Goal: Information Seeking & Learning: Check status

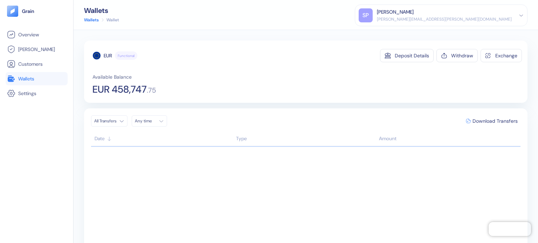
click at [40, 75] on link "Wallets" at bounding box center [36, 79] width 59 height 8
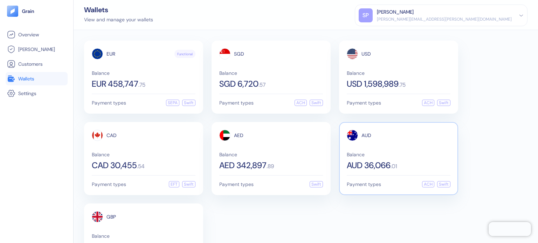
click at [392, 149] on div "AUD Balance AUD 36,066 . 01" at bounding box center [399, 150] width 104 height 40
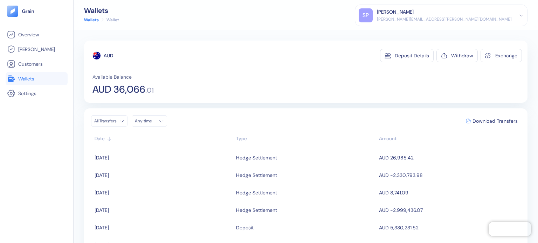
click at [41, 81] on link "Wallets" at bounding box center [36, 79] width 59 height 8
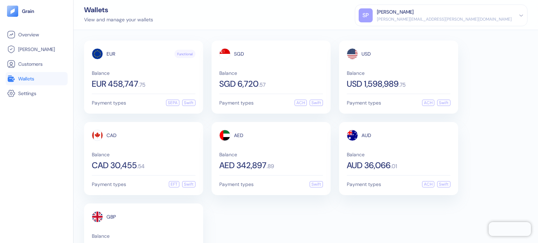
click at [25, 41] on ul "Overview [PERSON_NAME] Customers Wallets Settings" at bounding box center [37, 64] width 62 height 72
click at [35, 32] on span "Overview" at bounding box center [28, 34] width 21 height 7
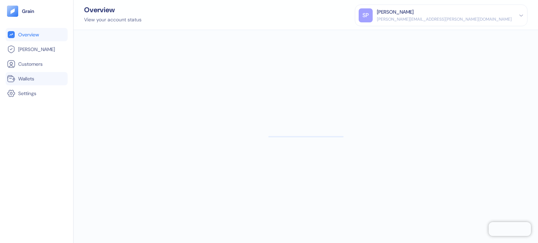
click at [31, 76] on span "Wallets" at bounding box center [26, 78] width 16 height 7
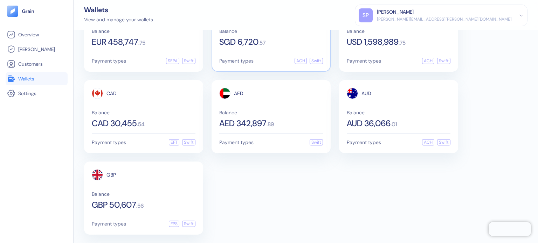
scroll to position [42, 0]
click at [268, 106] on div "AED Balance AED 342,897 . 89" at bounding box center [271, 108] width 104 height 40
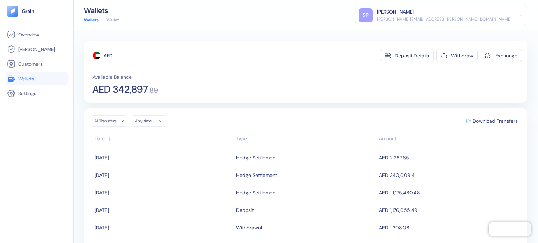
click at [51, 86] on ul "Overview Hedges Customers Wallets Settings" at bounding box center [37, 64] width 62 height 72
click at [50, 81] on link "Wallets" at bounding box center [36, 79] width 59 height 8
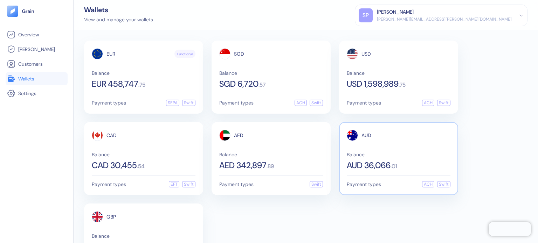
click at [403, 145] on div "AUD Balance AUD 36,066 . 01" at bounding box center [399, 150] width 104 height 40
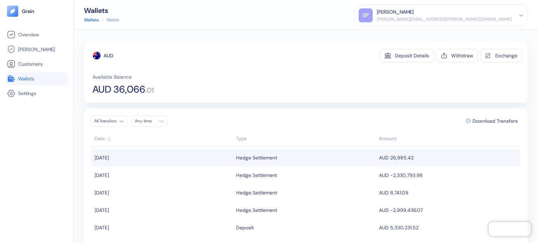
click at [293, 155] on div "Hedge Settlement" at bounding box center [306, 158] width 140 height 12
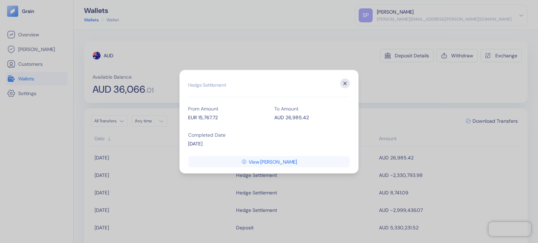
click at [345, 85] on icon "button" at bounding box center [345, 83] width 10 height 10
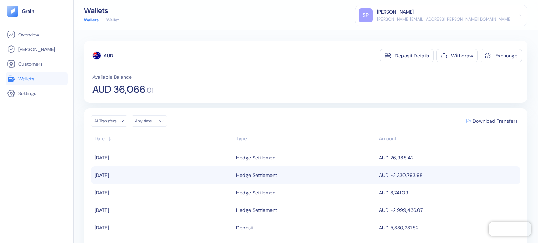
click at [403, 175] on td "AUD -2,330,793.98" at bounding box center [448, 176] width 143 height 18
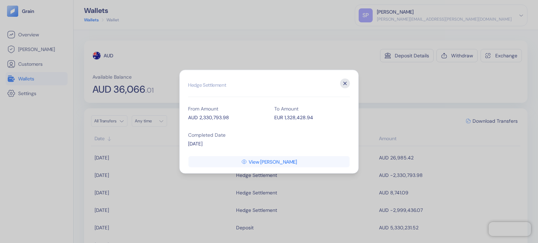
click at [347, 84] on icon "button" at bounding box center [345, 83] width 10 height 10
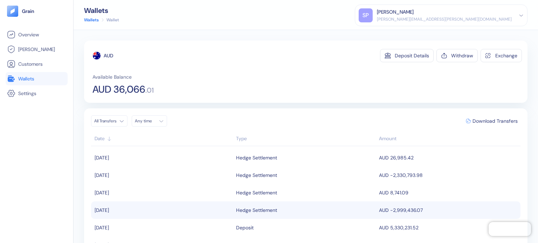
click at [401, 213] on td "AUD -2,999,436.07" at bounding box center [448, 211] width 143 height 18
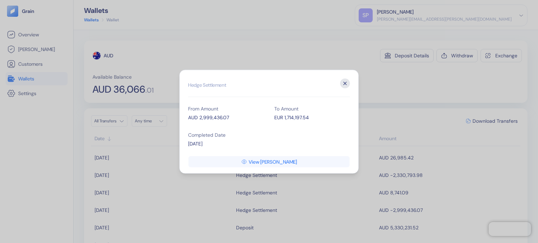
click at [348, 83] on icon "button" at bounding box center [345, 83] width 10 height 10
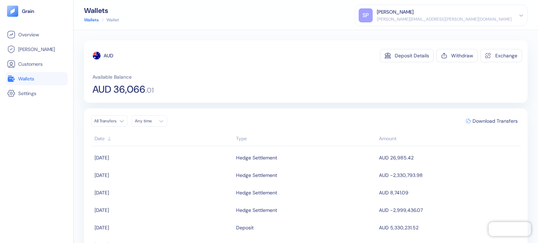
click at [20, 79] on span "Wallets" at bounding box center [26, 78] width 16 height 7
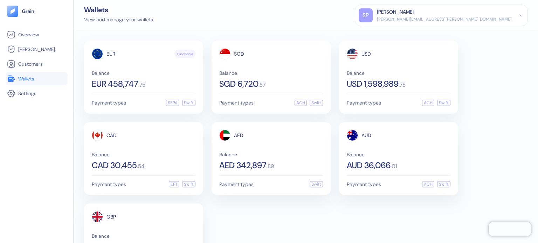
click at [143, 21] on div "View and manage your wallets" at bounding box center [118, 19] width 69 height 7
click at [181, 17] on div "Wallets View and manage your wallets [PERSON_NAME] Patil [EMAIL_ADDRESS][PERSON…" at bounding box center [306, 15] width 464 height 30
click at [116, 90] on div "EUR Functional Balance EUR 458,747 . 75 Payment types SEPA Swift" at bounding box center [143, 77] width 119 height 73
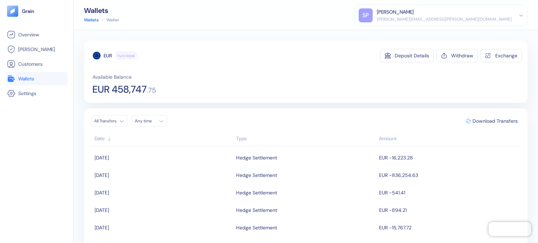
click at [265, 36] on div "EUR Functional Deposit Details Withdraw Exchange Available Balance EUR 458,747 …" at bounding box center [306, 136] width 464 height 213
click at [254, 59] on div "EUR Functional Deposit Details Withdraw Exchange" at bounding box center [306, 55] width 429 height 13
click at [15, 83] on li "Wallets" at bounding box center [37, 78] width 62 height 13
click at [24, 76] on span "Wallets" at bounding box center [26, 78] width 16 height 7
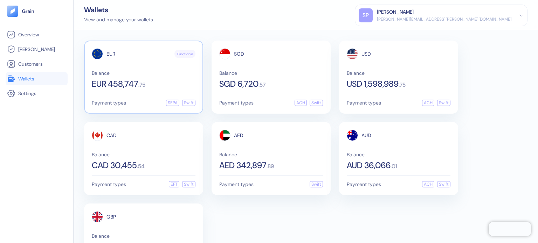
click at [133, 81] on span "EUR 458,747" at bounding box center [115, 84] width 47 height 8
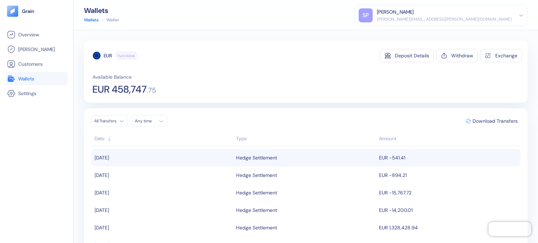
scroll to position [70, 0]
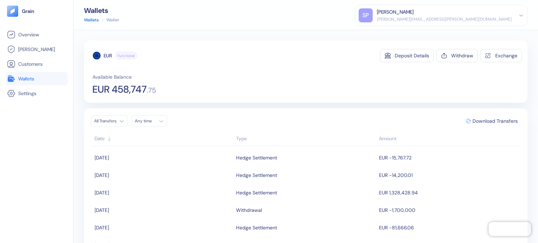
click at [238, 74] on div "Available Balance EUR 458,747 . 75" at bounding box center [306, 84] width 429 height 21
